Goal: Book appointment/travel/reservation

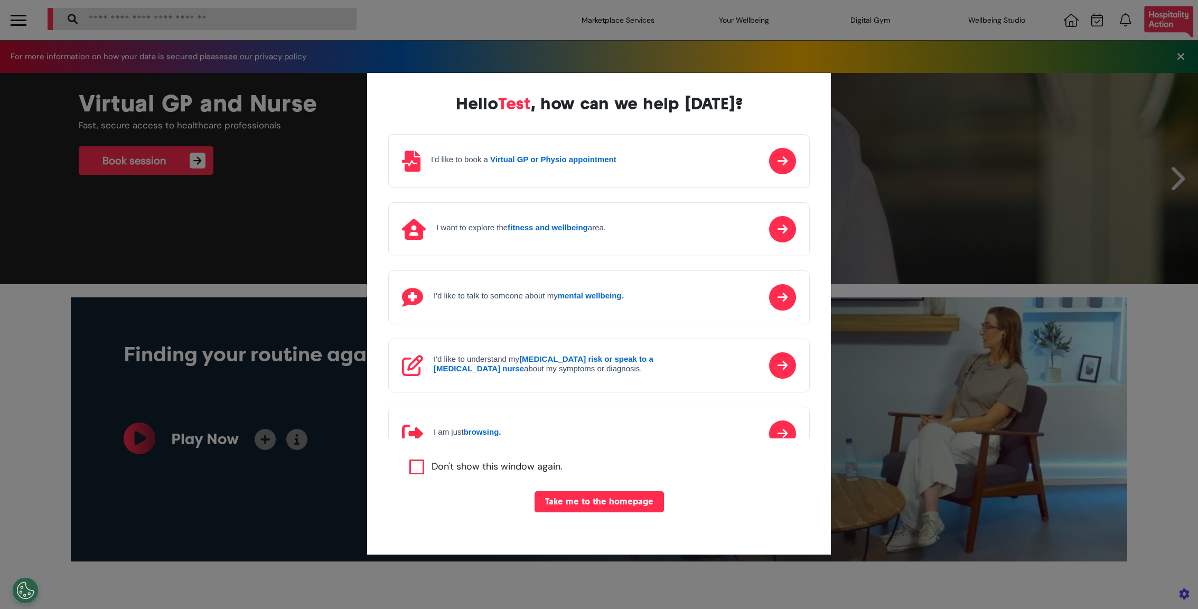
click at [903, 282] on div "Hello Test , how can we help [DATE]? I'd like to book a Virtual GP or Physio ap…" at bounding box center [599, 304] width 1198 height 609
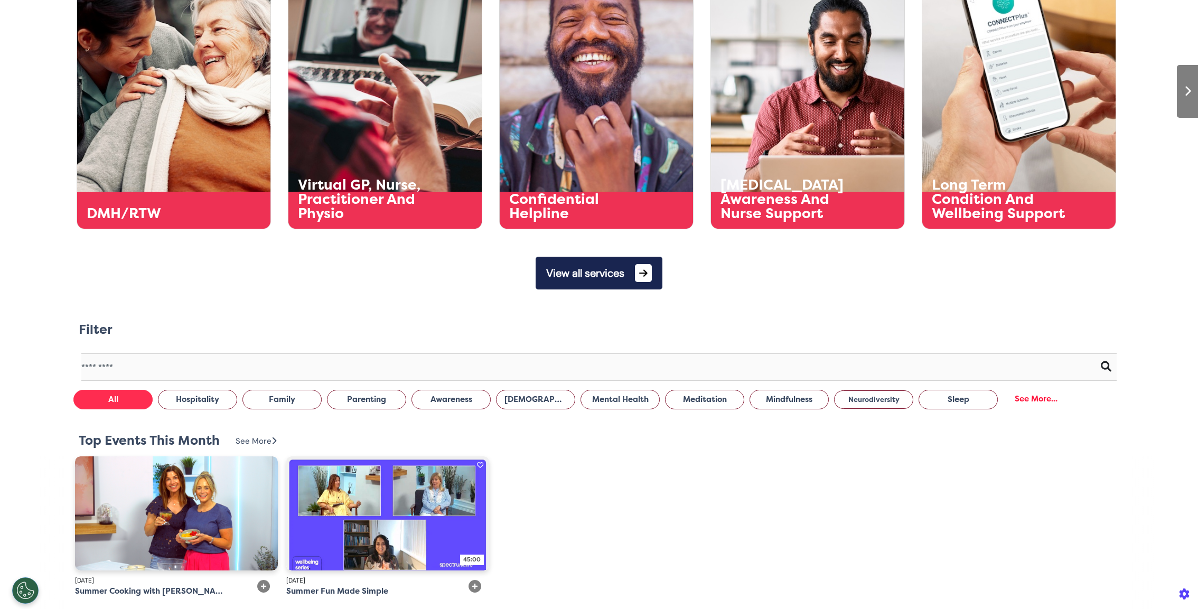
click at [622, 283] on button "View all services" at bounding box center [599, 273] width 127 height 33
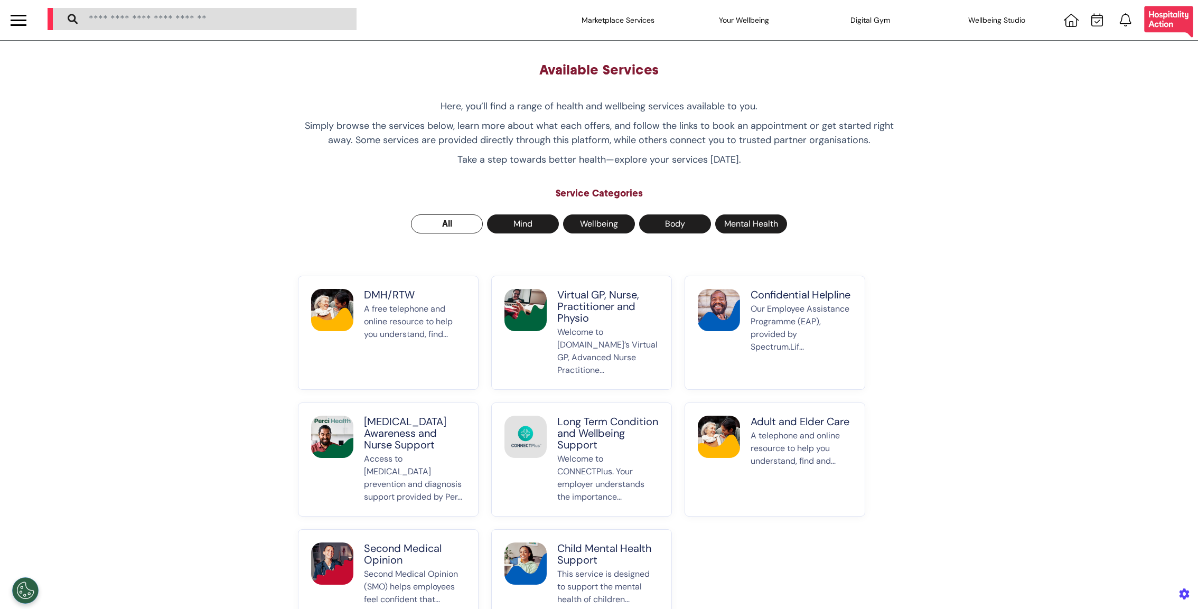
click at [420, 318] on p "A free telephone and online resource to help you understand, find..." at bounding box center [414, 340] width 101 height 74
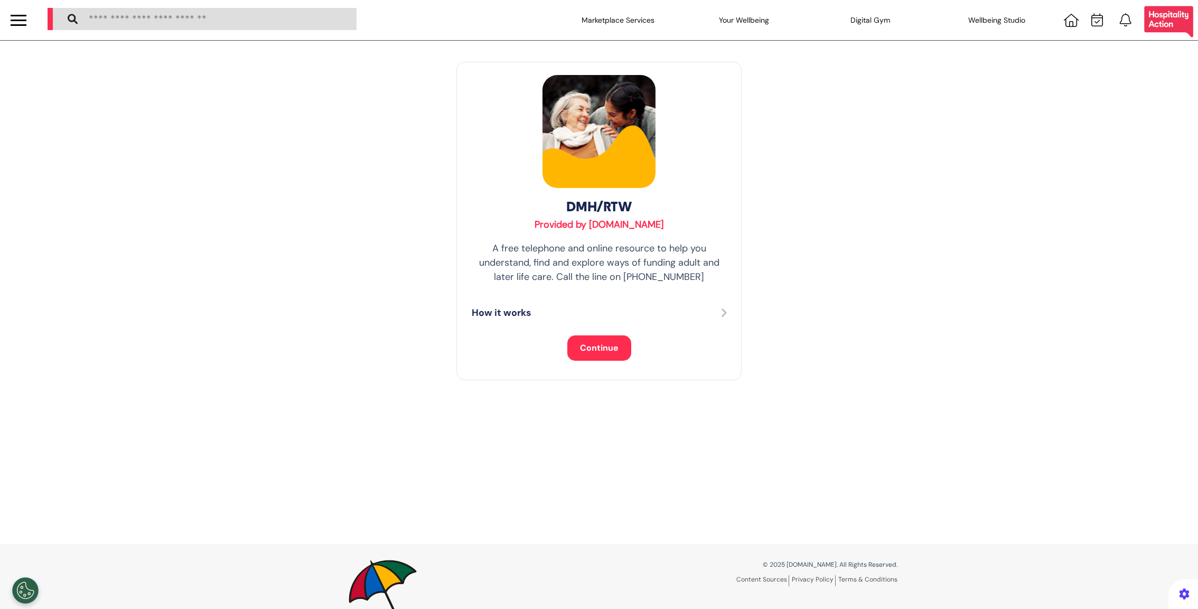
click at [591, 334] on div "DMH/RTW Provided by [DOMAIN_NAME] A free telephone and online resource to help …" at bounding box center [598, 221] width 285 height 319
click at [591, 352] on span "Continue" at bounding box center [599, 347] width 39 height 11
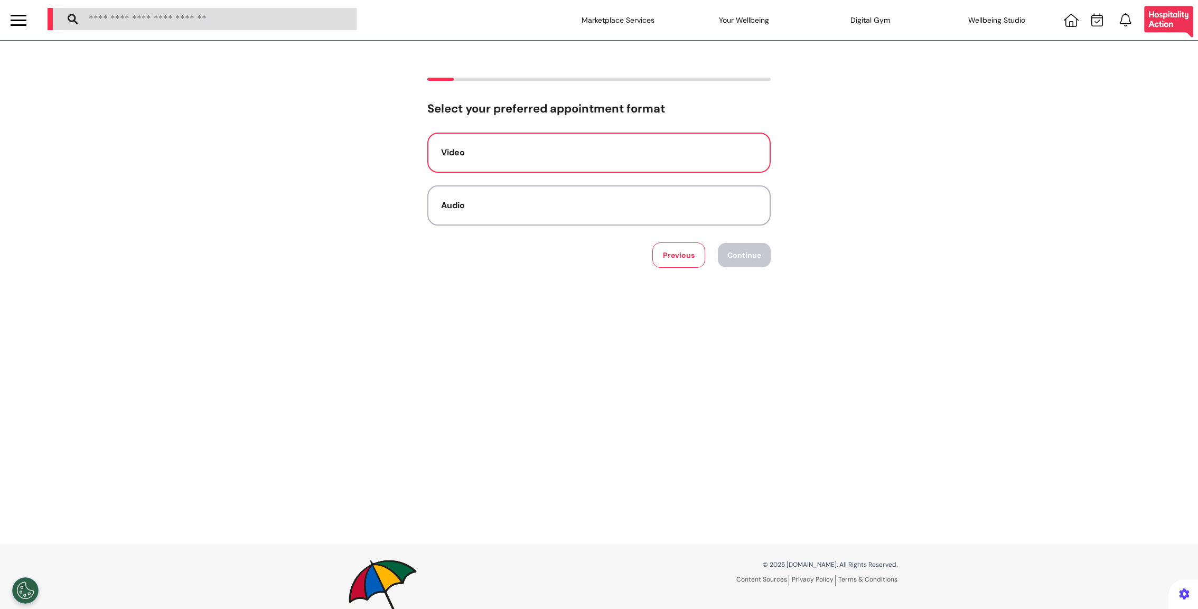
click at [650, 152] on div "Video" at bounding box center [599, 152] width 316 height 13
click at [741, 256] on button "Continue" at bounding box center [744, 255] width 53 height 24
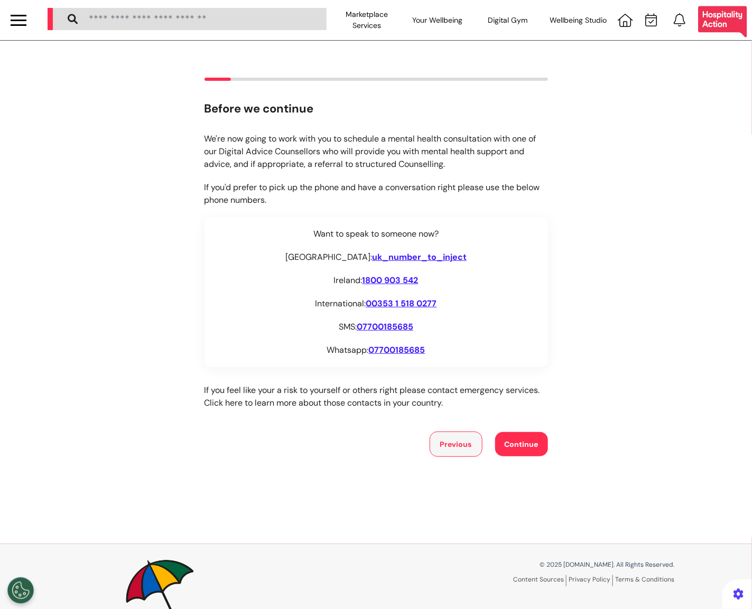
click at [465, 443] on button "Previous" at bounding box center [455, 444] width 53 height 25
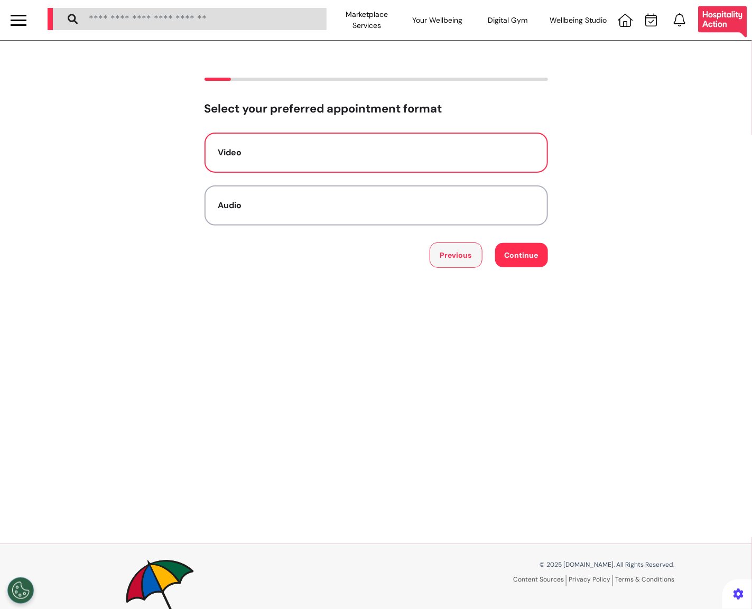
click at [453, 250] on button "Previous" at bounding box center [455, 254] width 53 height 25
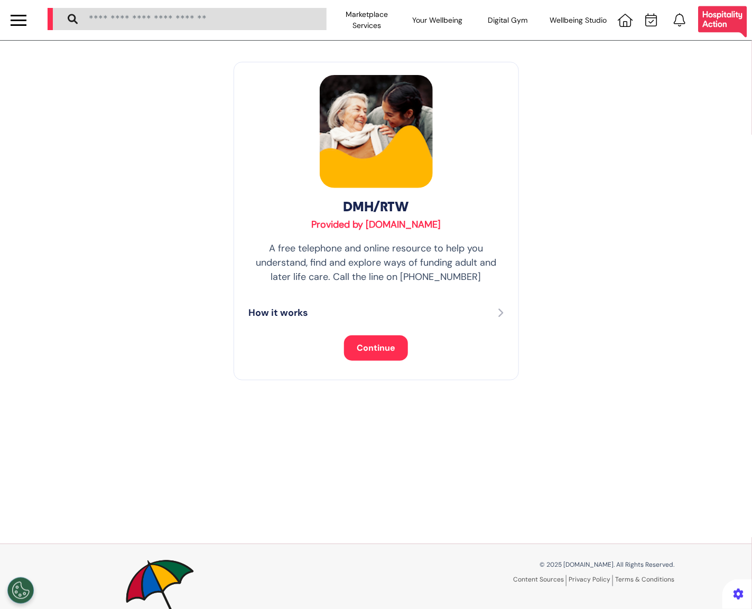
click at [375, 341] on button "Continue" at bounding box center [376, 347] width 64 height 25
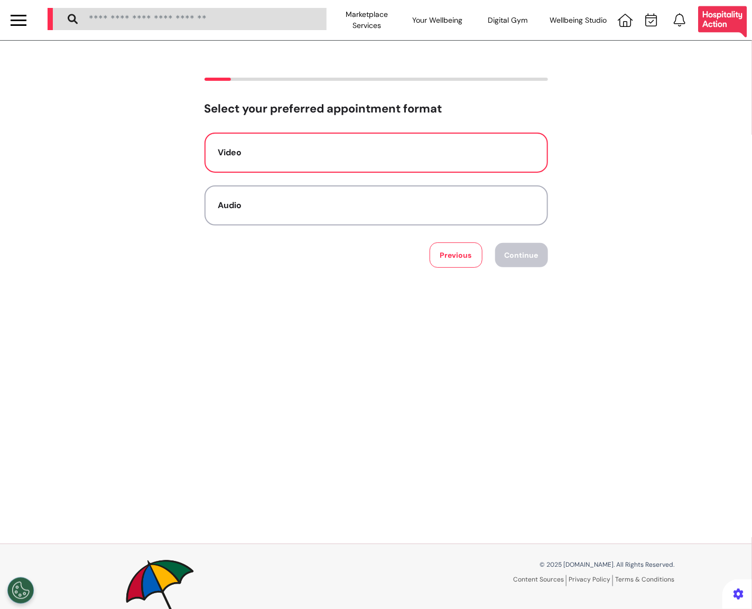
click at [403, 148] on div "Video" at bounding box center [376, 152] width 316 height 13
click at [523, 268] on div "Select your preferred appointment format Video Audio Previous Continue" at bounding box center [376, 292] width 752 height 503
click at [521, 256] on button "Continue" at bounding box center [521, 255] width 53 height 24
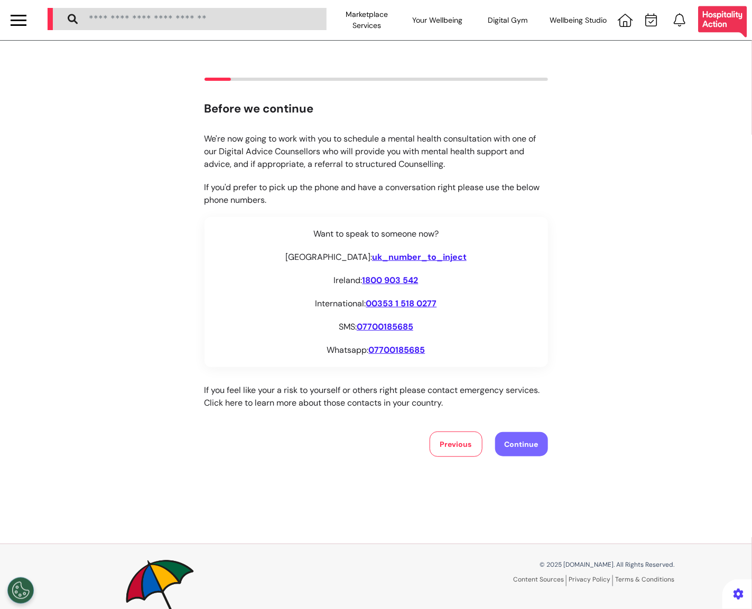
click at [528, 443] on button "Continue" at bounding box center [521, 444] width 53 height 24
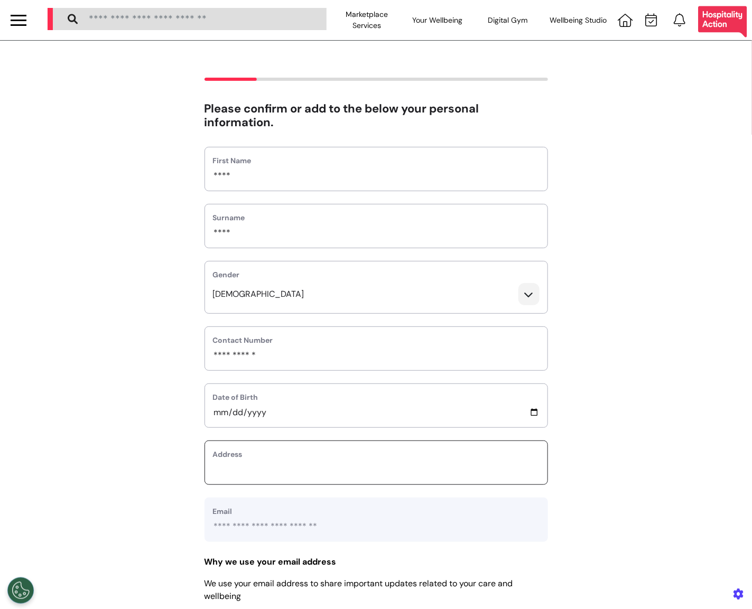
click at [240, 470] on input "text_area" at bounding box center [376, 470] width 326 height 14
type input "**********"
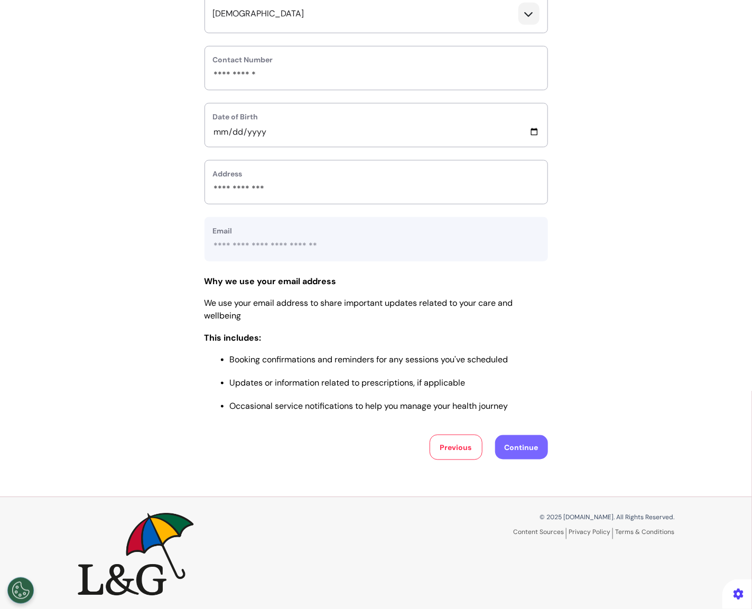
click at [529, 450] on button "Continue" at bounding box center [521, 447] width 53 height 24
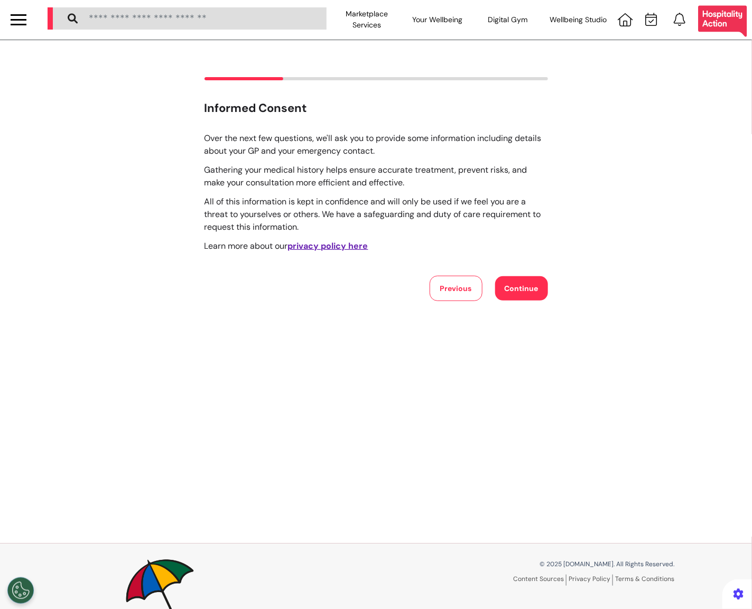
scroll to position [0, 0]
click at [520, 286] on button "Continue" at bounding box center [521, 289] width 53 height 24
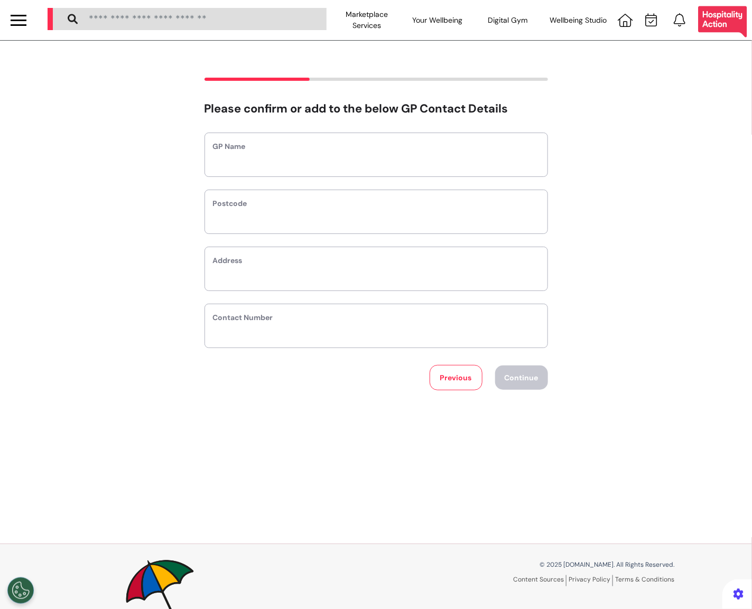
click at [20, 26] on div at bounding box center [19, 20] width 16 height 17
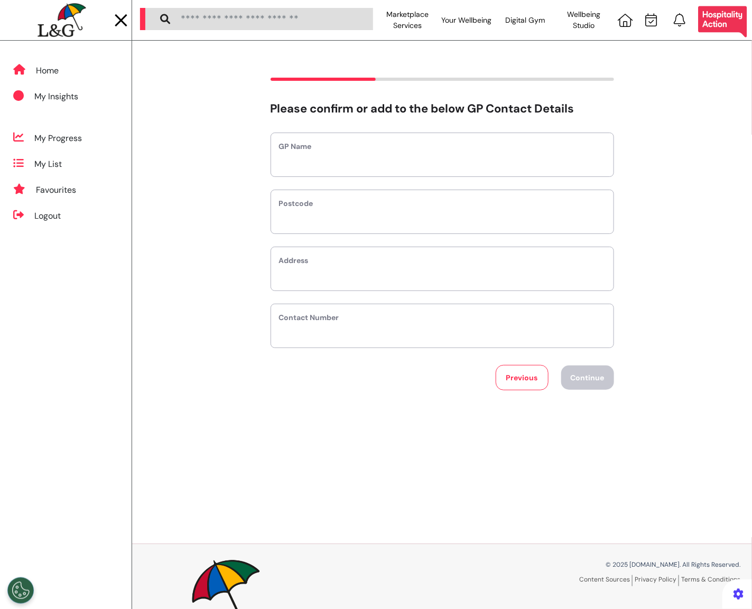
click at [82, 259] on div "Home Marketplace Services Your Wellbeing Wellbeing Nutrition Be Calm sound spac…" at bounding box center [66, 350] width 132 height 618
